Goal: Understand process/instructions: Learn about a topic

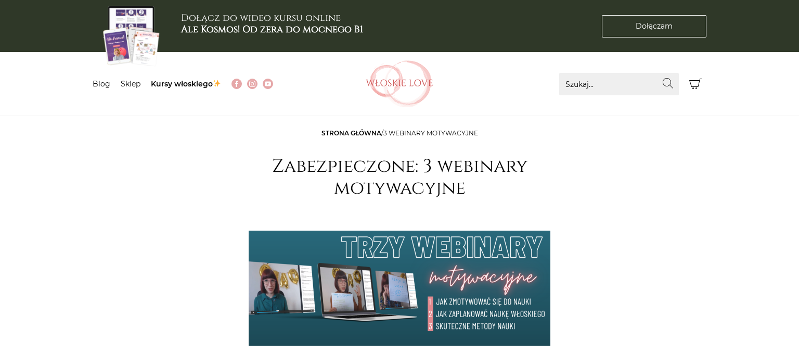
scroll to position [110, 0]
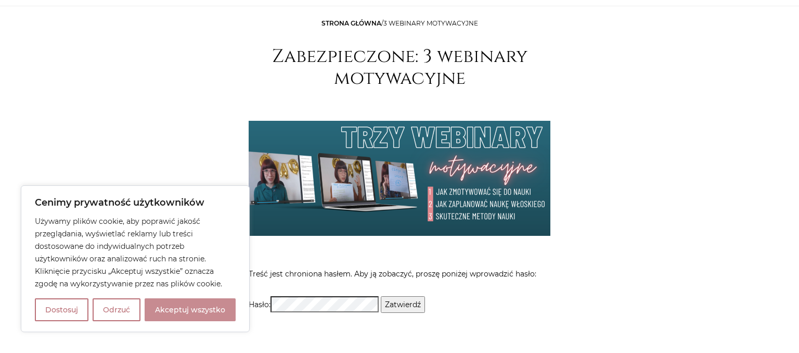
click at [211, 311] on button "Akceptuj wszystko" at bounding box center [190, 309] width 91 height 23
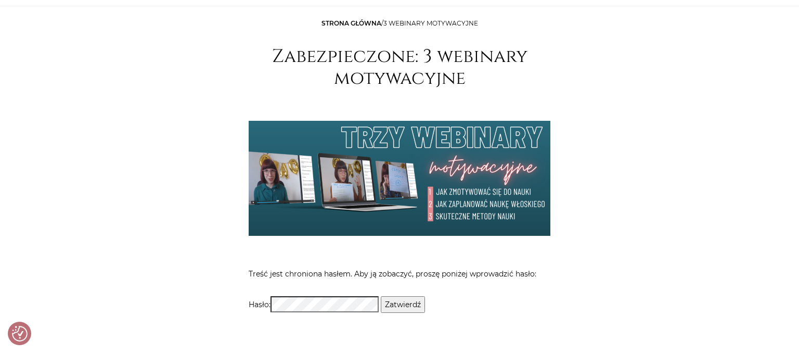
checkbox input "true"
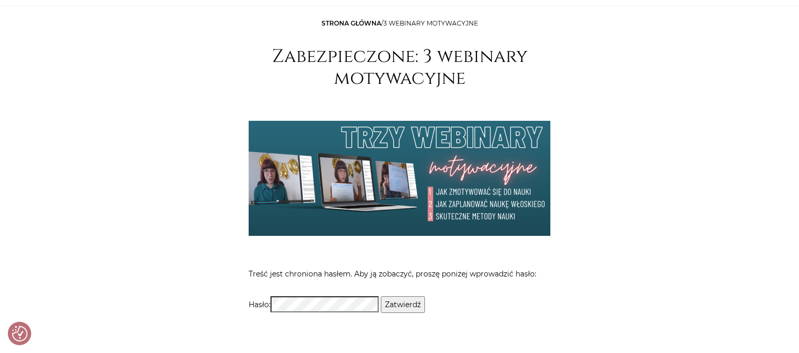
click at [401, 303] on input "Zatwierdź" at bounding box center [403, 304] width 44 height 17
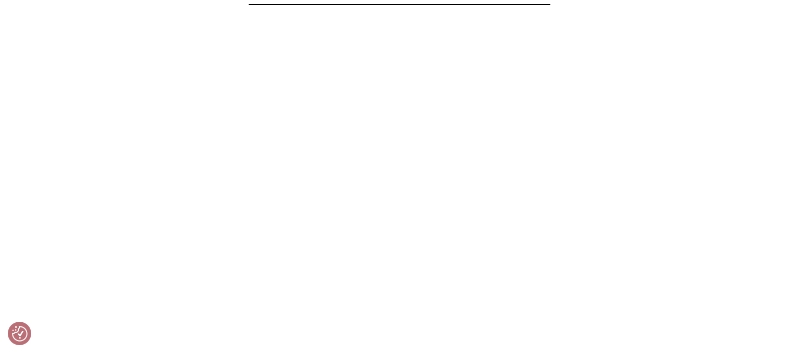
scroll to position [541, 0]
